Goal: Browse casually

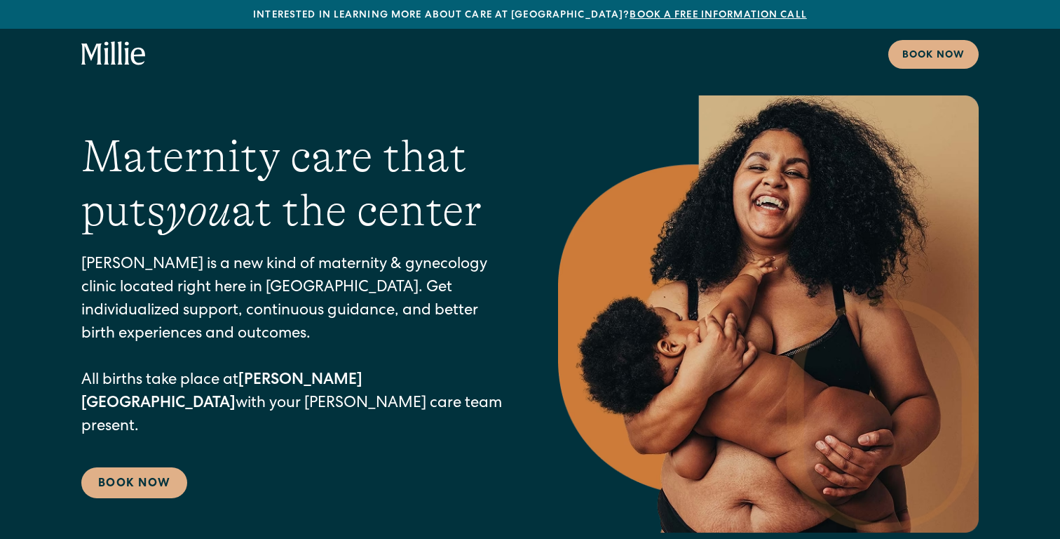
click at [116, 54] on icon "home" at bounding box center [113, 53] width 65 height 25
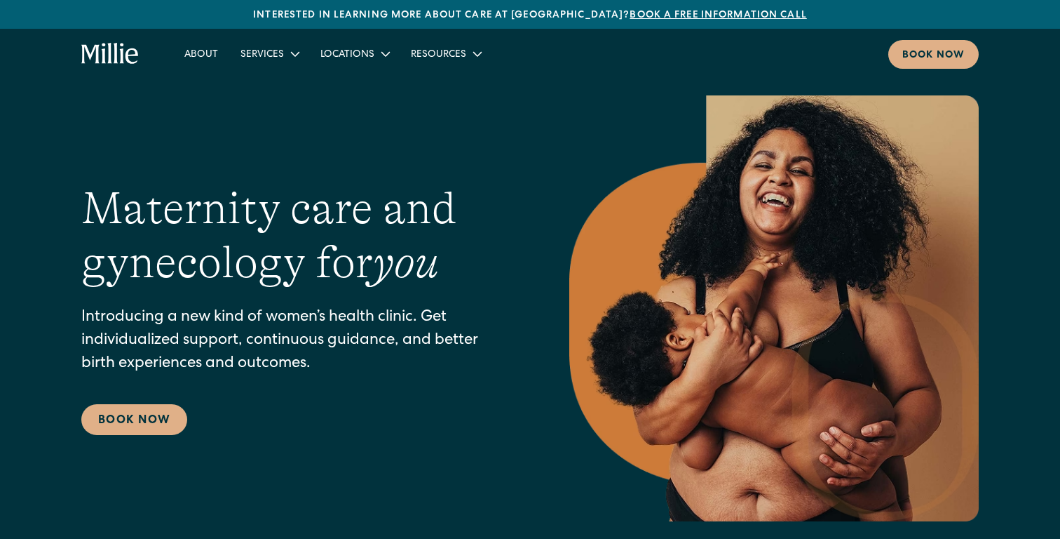
click at [125, 60] on icon "home" at bounding box center [110, 54] width 58 height 22
click at [114, 54] on icon "home" at bounding box center [110, 54] width 58 height 22
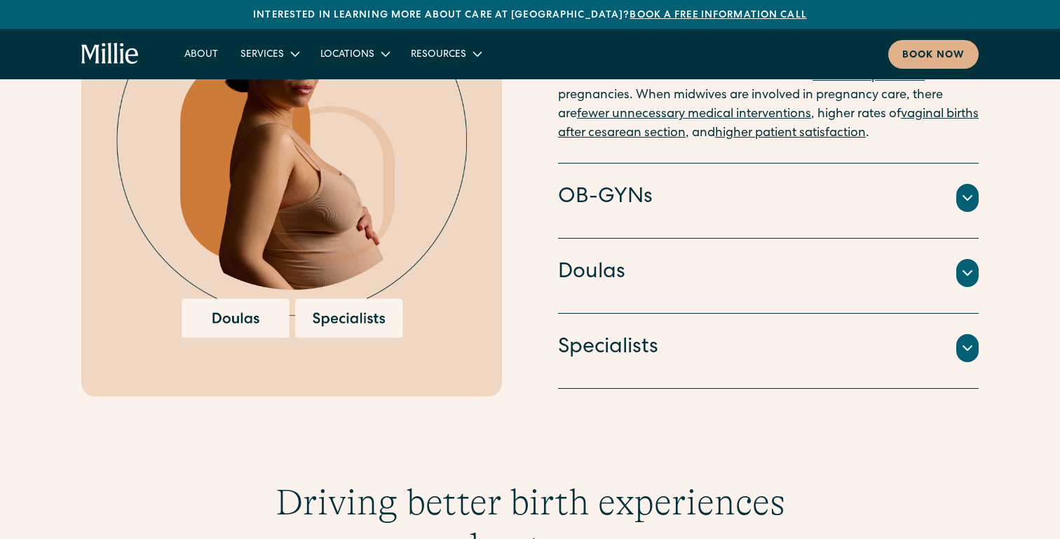
scroll to position [1673, 0]
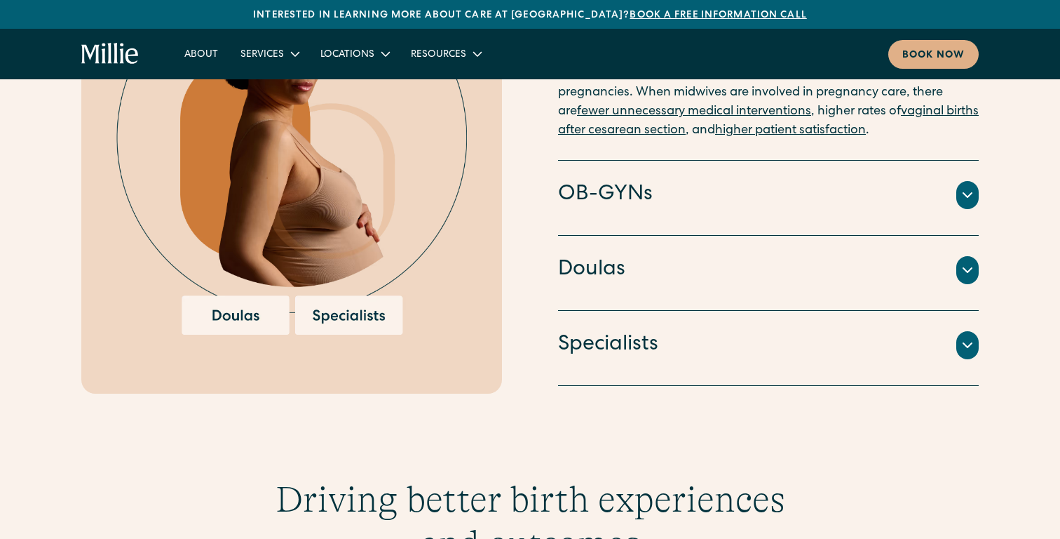
click at [970, 262] on icon at bounding box center [967, 270] width 17 height 17
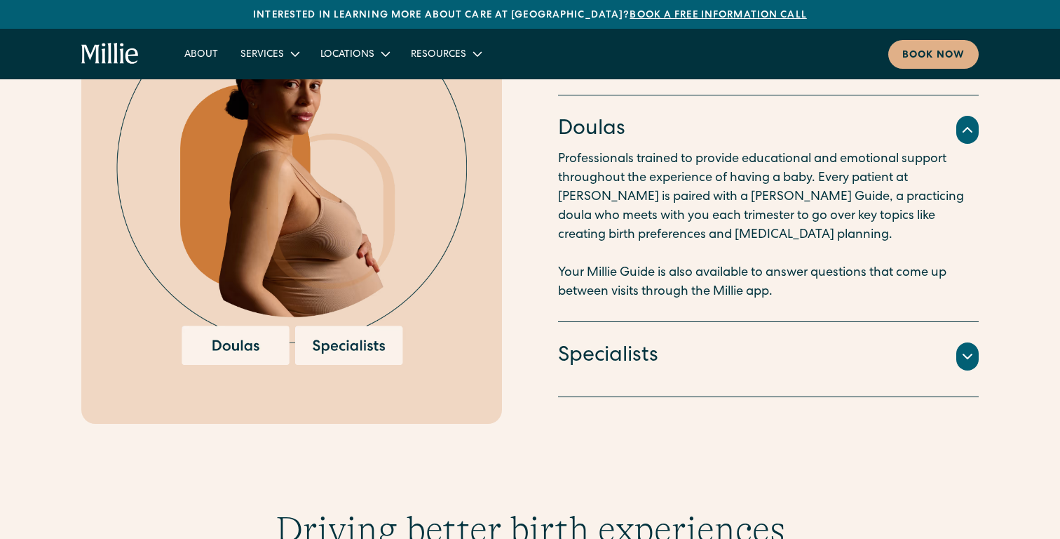
scroll to position [1640, 0]
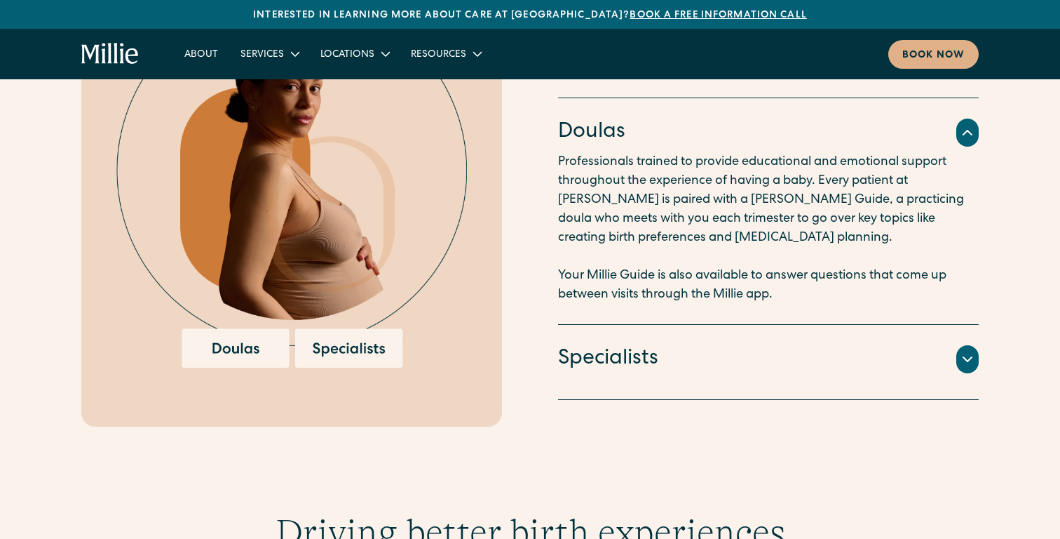
click at [227, 330] on img at bounding box center [291, 173] width 351 height 387
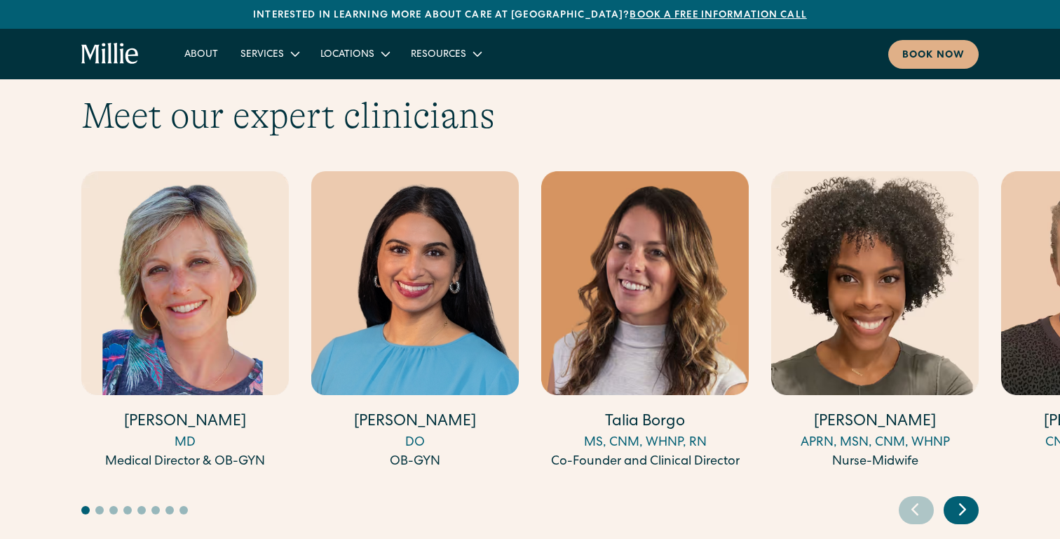
scroll to position [3845, 0]
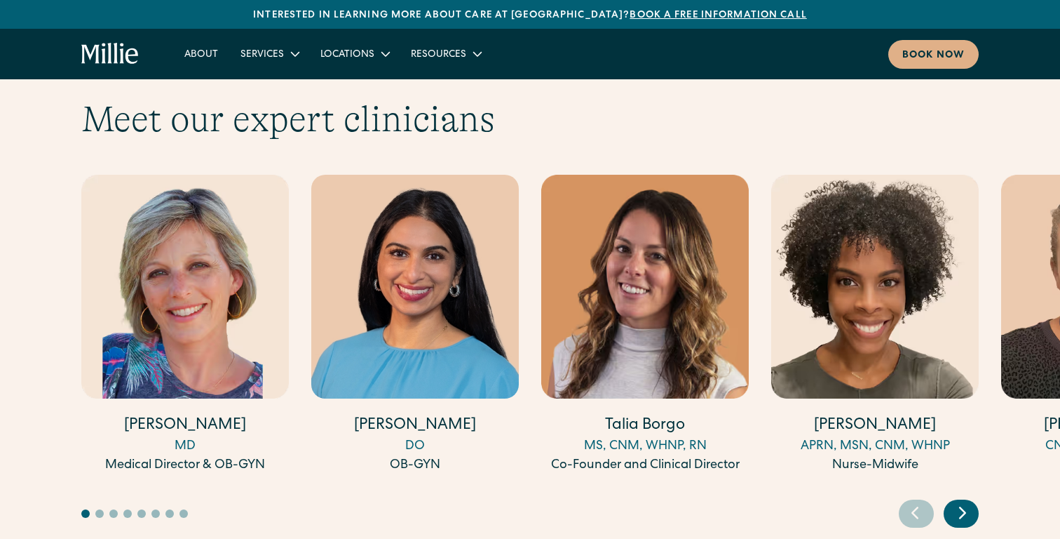
click at [963, 501] on icon "Next slide" at bounding box center [962, 512] width 21 height 22
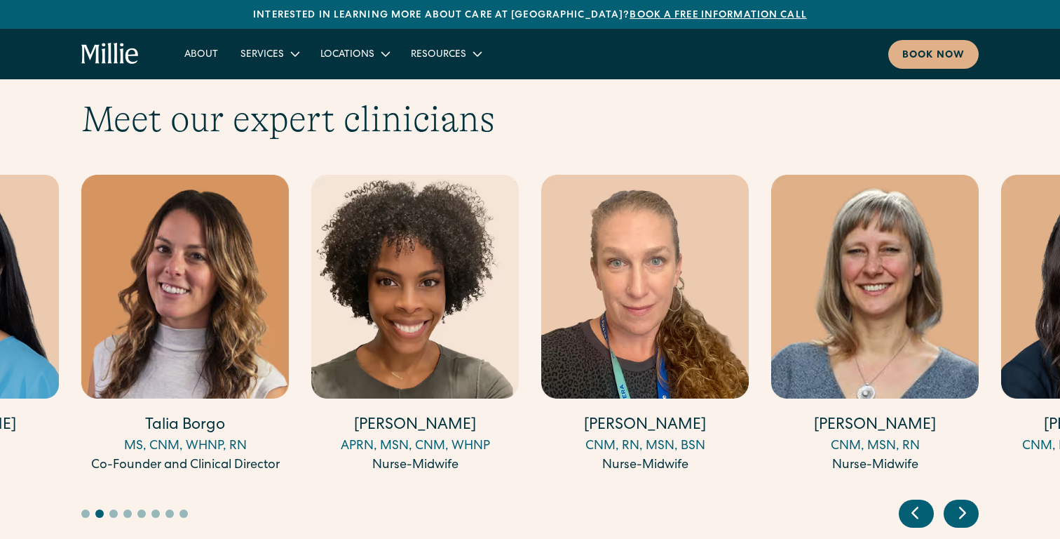
click at [963, 501] on icon "Next slide" at bounding box center [962, 512] width 21 height 22
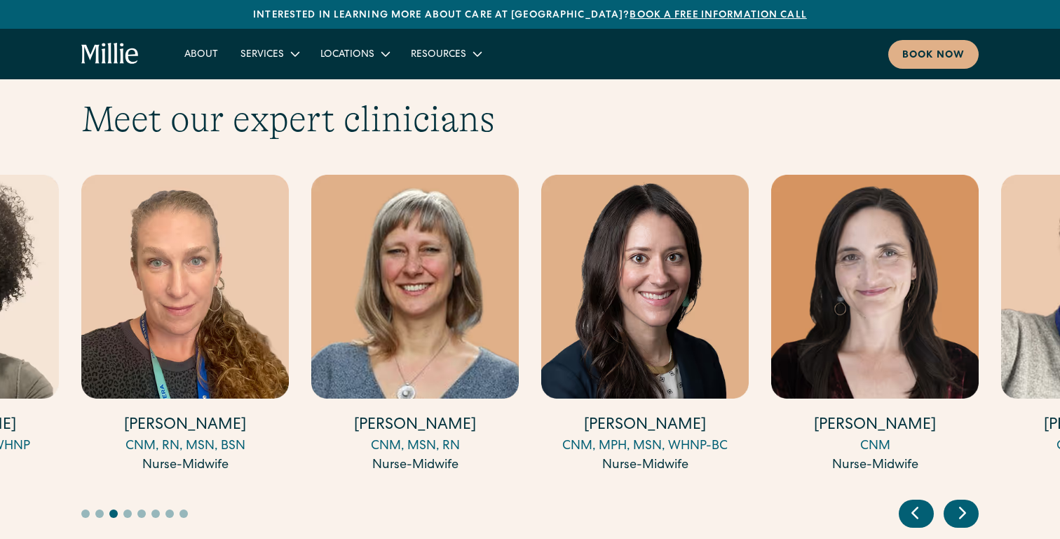
click at [966, 508] on icon "Next slide" at bounding box center [963, 513] width 6 height 11
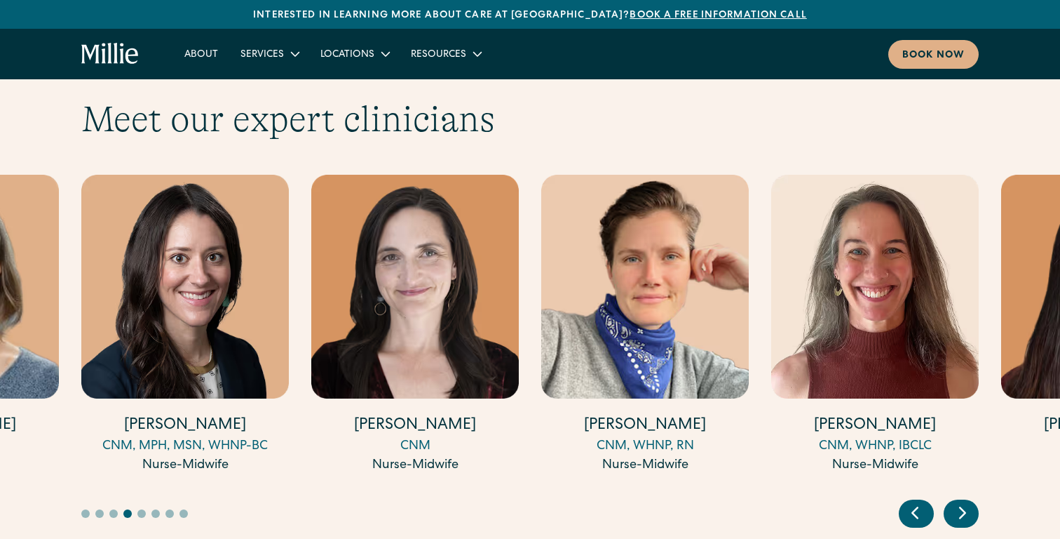
click at [966, 508] on icon "Next slide" at bounding box center [963, 513] width 6 height 11
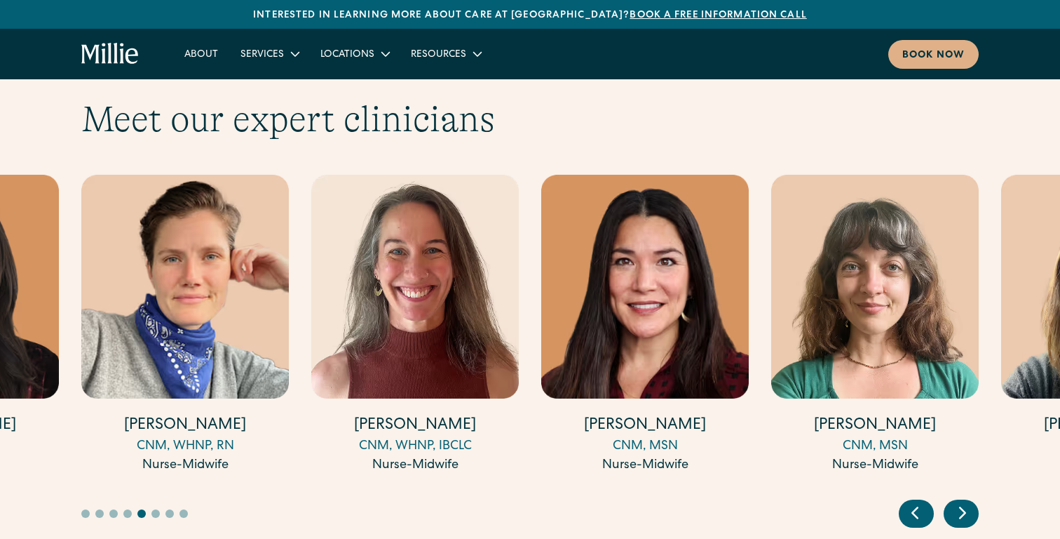
click at [966, 508] on icon "Next slide" at bounding box center [963, 513] width 6 height 11
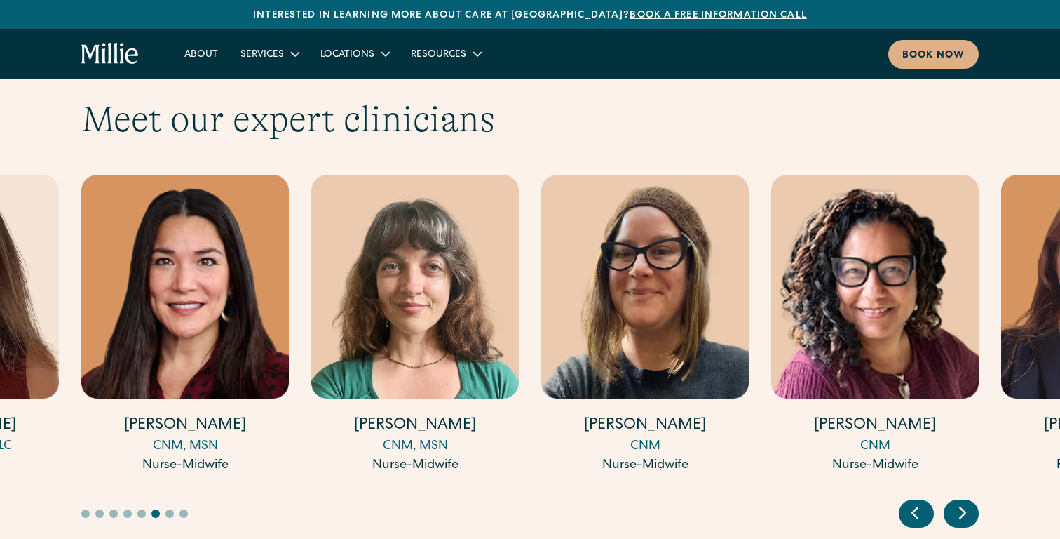
click at [966, 508] on icon "Next slide" at bounding box center [963, 513] width 6 height 11
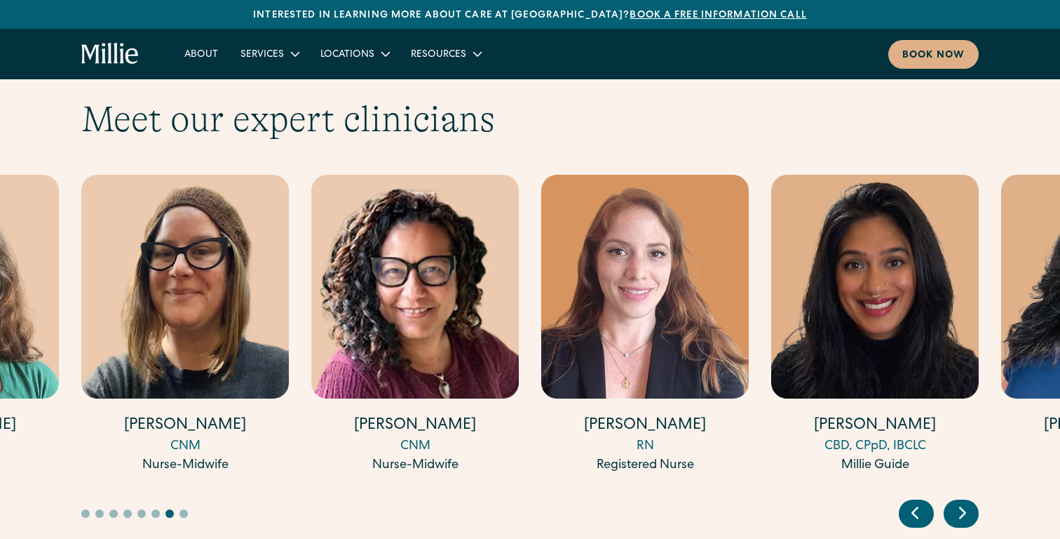
click at [966, 508] on icon "Next slide" at bounding box center [963, 513] width 6 height 11
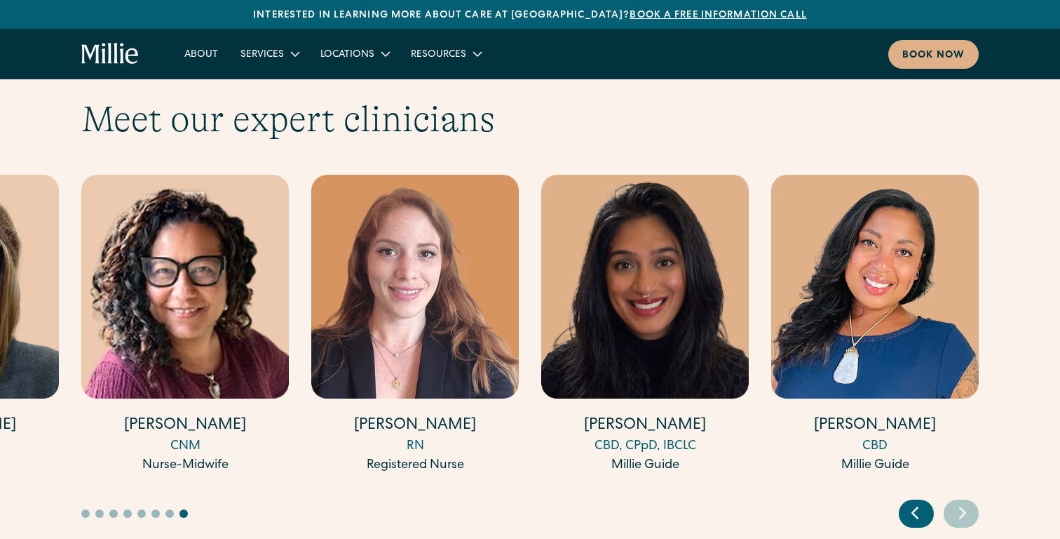
click at [916, 501] on icon "Previous slide" at bounding box center [915, 512] width 21 height 22
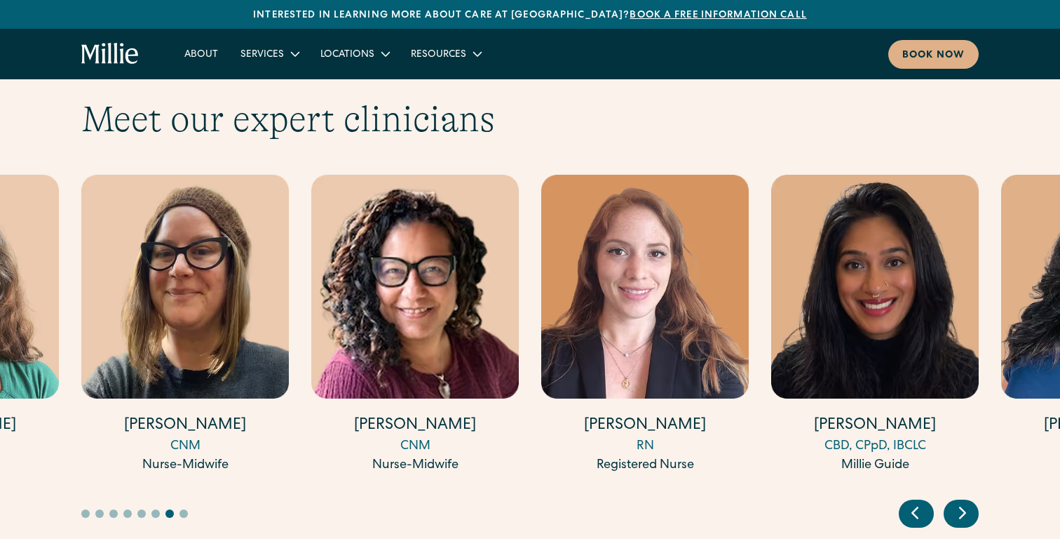
click at [916, 501] on icon "Previous slide" at bounding box center [915, 512] width 21 height 22
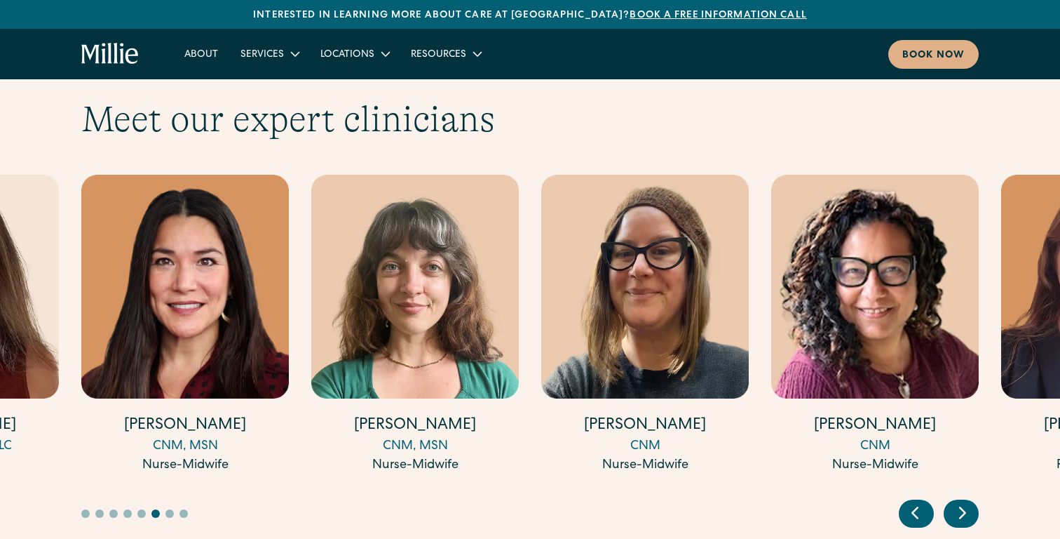
click at [916, 501] on icon "Previous slide" at bounding box center [915, 512] width 21 height 22
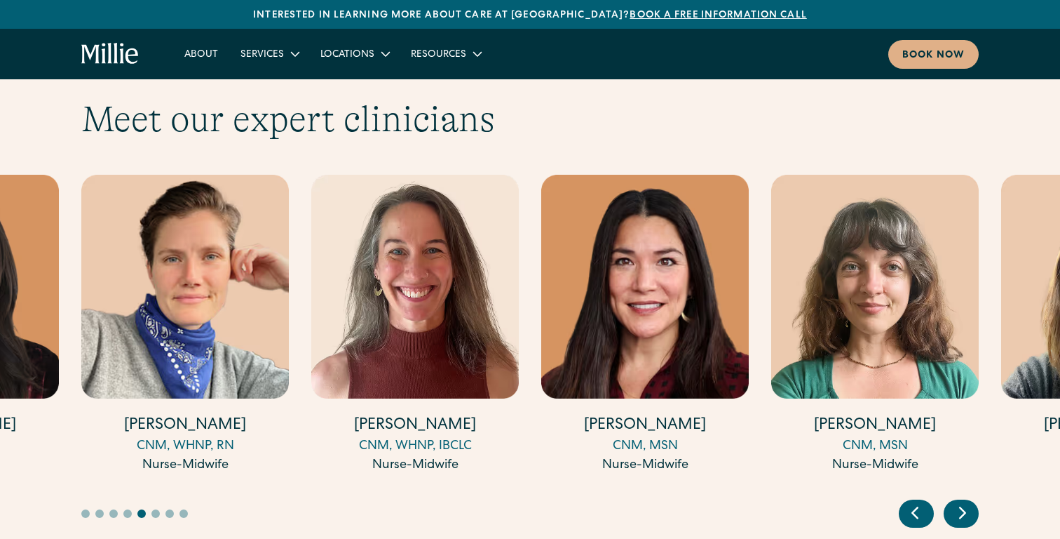
click at [916, 501] on icon "Previous slide" at bounding box center [915, 512] width 21 height 22
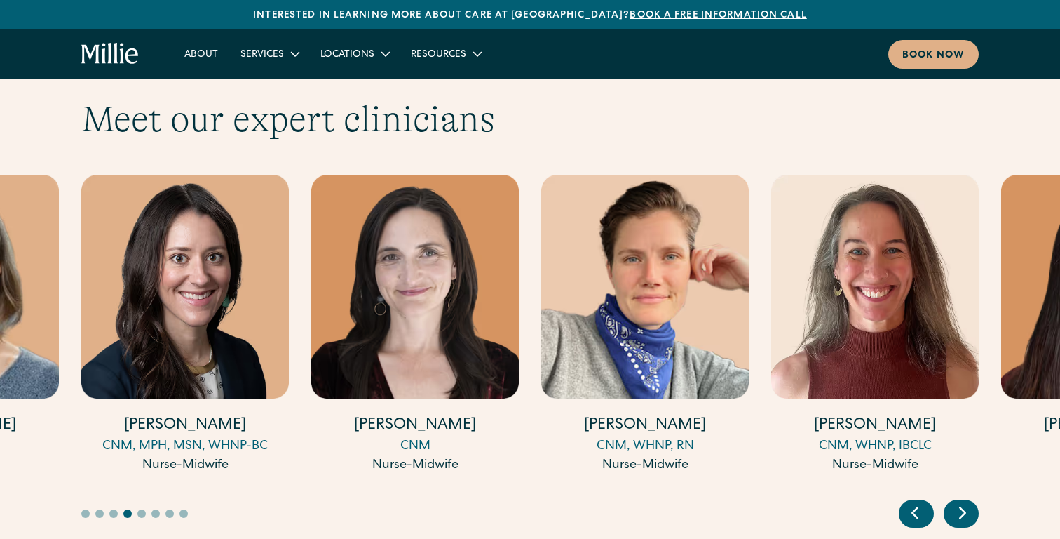
click at [916, 501] on icon "Previous slide" at bounding box center [915, 512] width 21 height 22
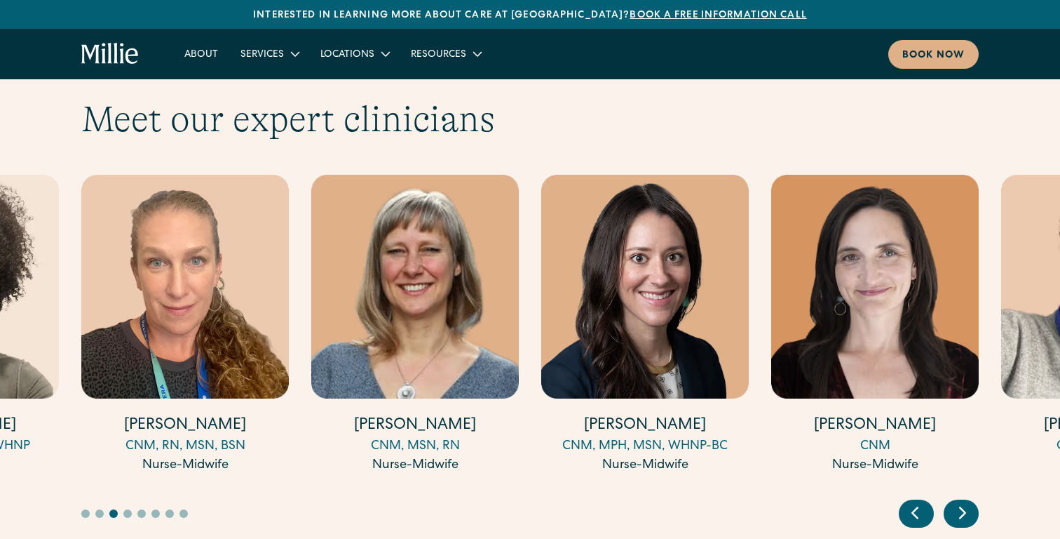
click at [916, 501] on icon "Previous slide" at bounding box center [915, 512] width 21 height 22
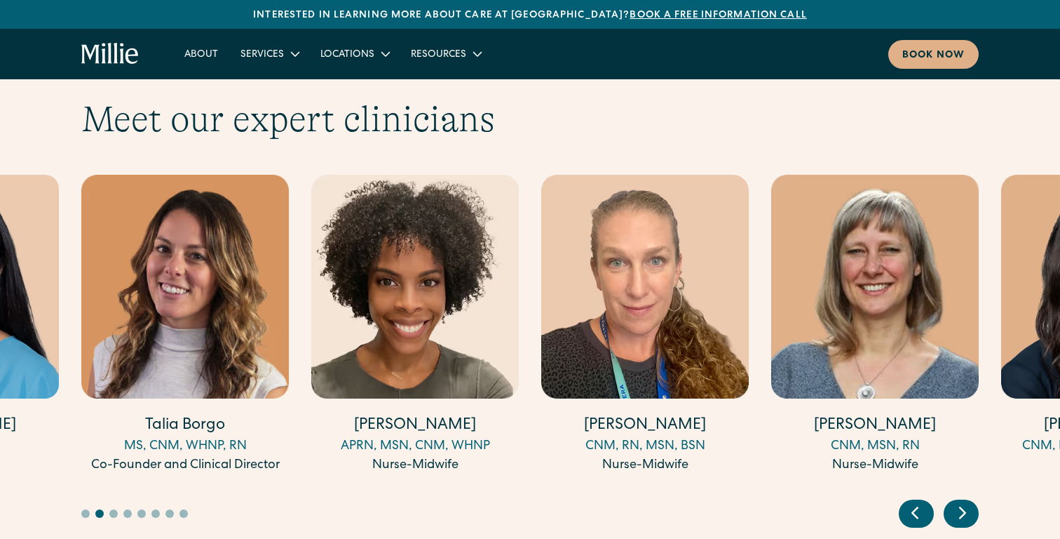
click at [916, 501] on icon "Previous slide" at bounding box center [915, 512] width 21 height 22
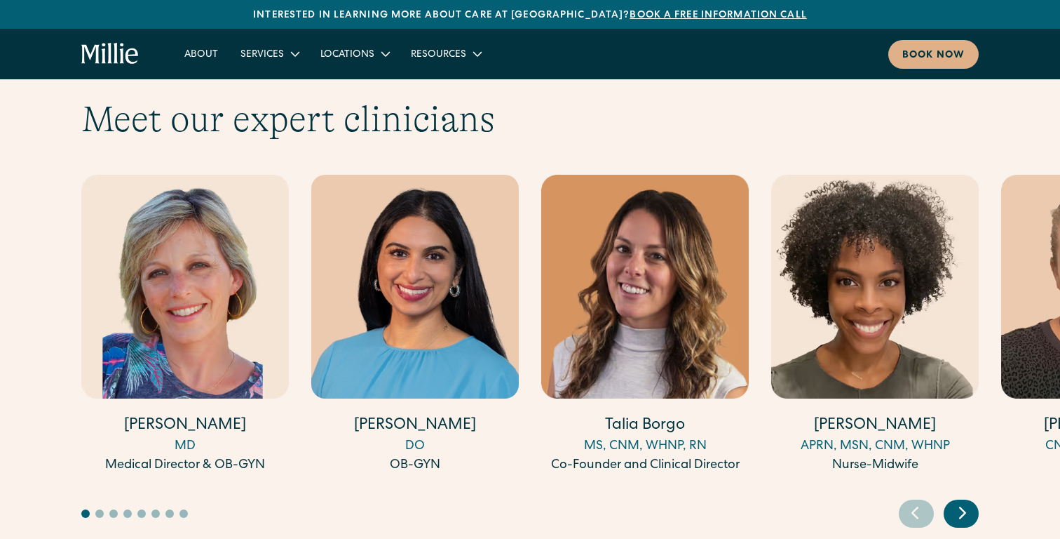
click at [916, 501] on icon "Previous slide" at bounding box center [915, 512] width 21 height 22
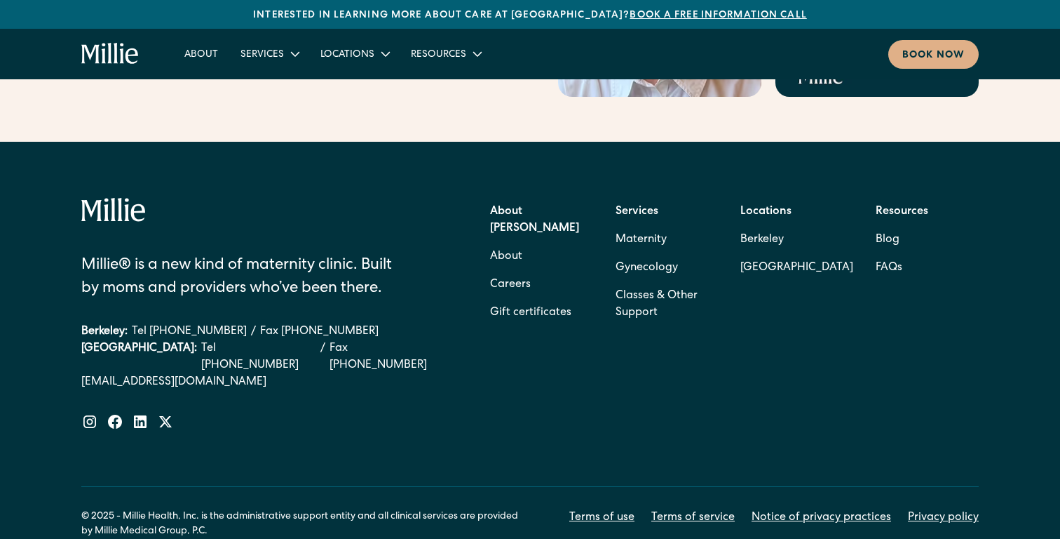
scroll to position [5763, 0]
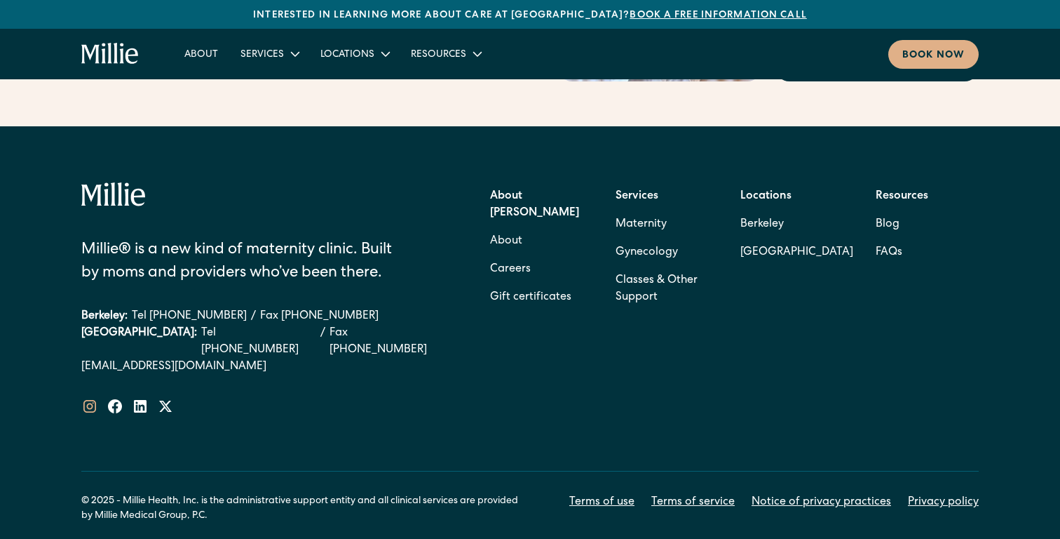
click at [91, 400] on icon at bounding box center [89, 406] width 13 height 13
click at [136, 400] on icon at bounding box center [140, 406] width 13 height 13
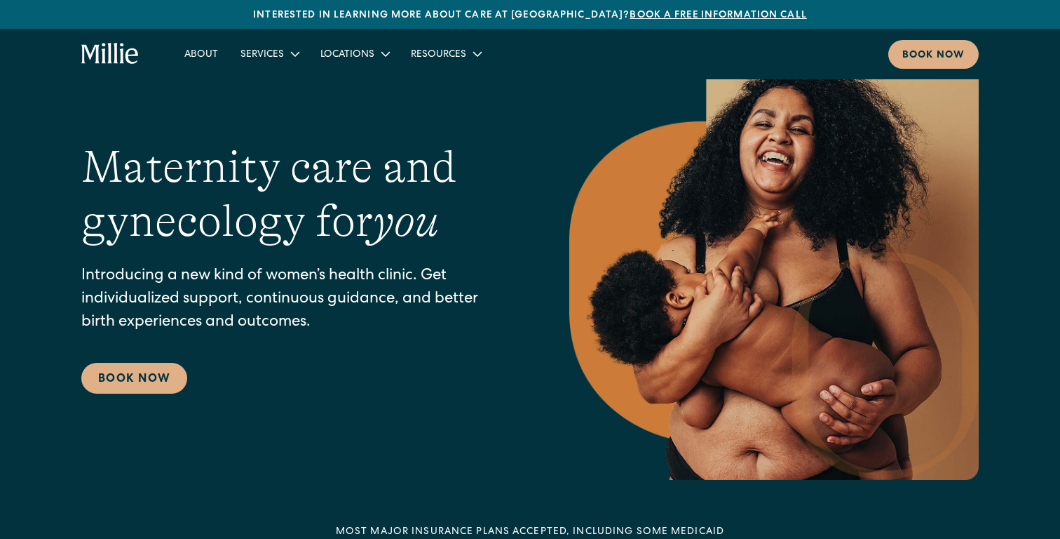
scroll to position [0, 0]
